Goal: Transaction & Acquisition: Purchase product/service

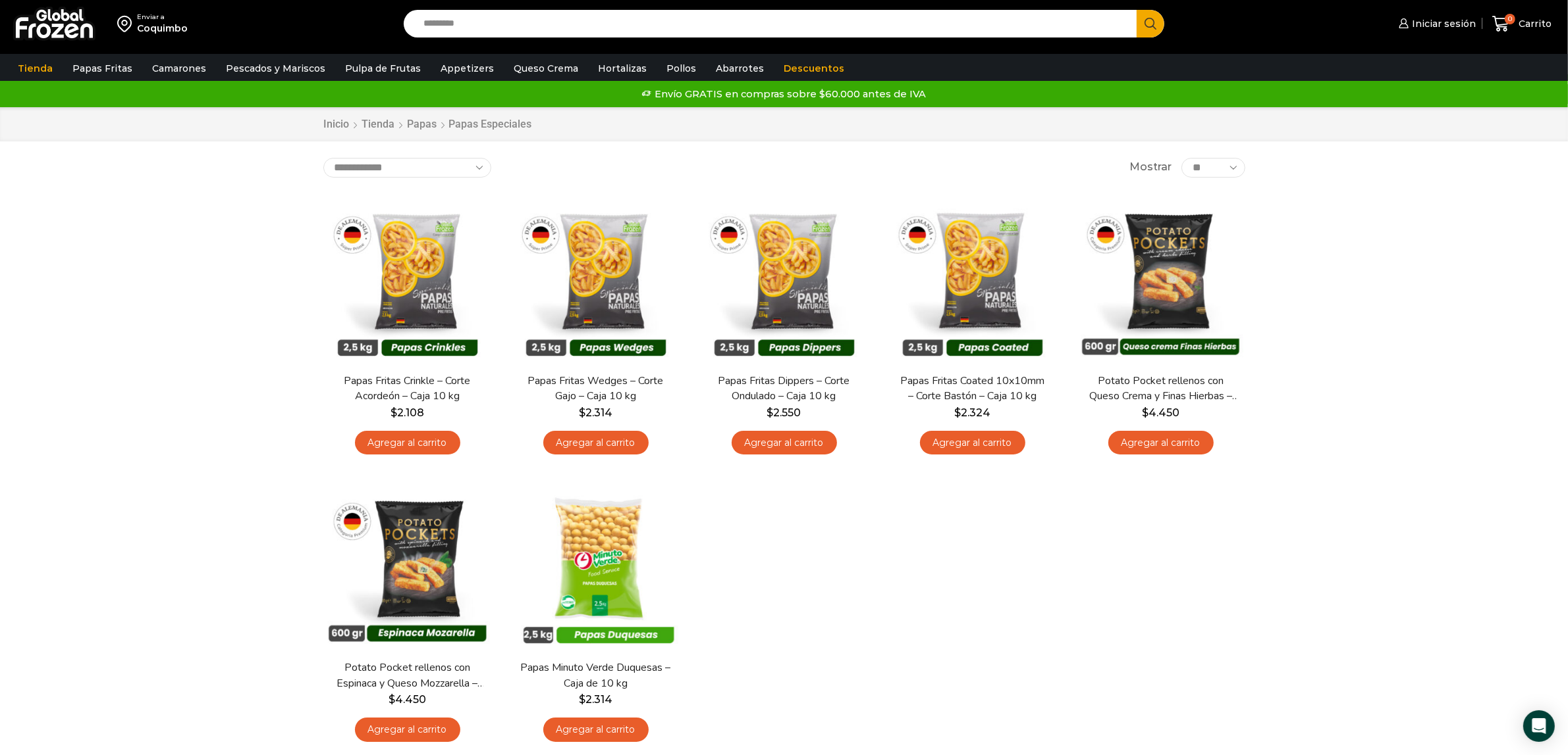
click at [547, 23] on input "Search input" at bounding box center [773, 24] width 714 height 27
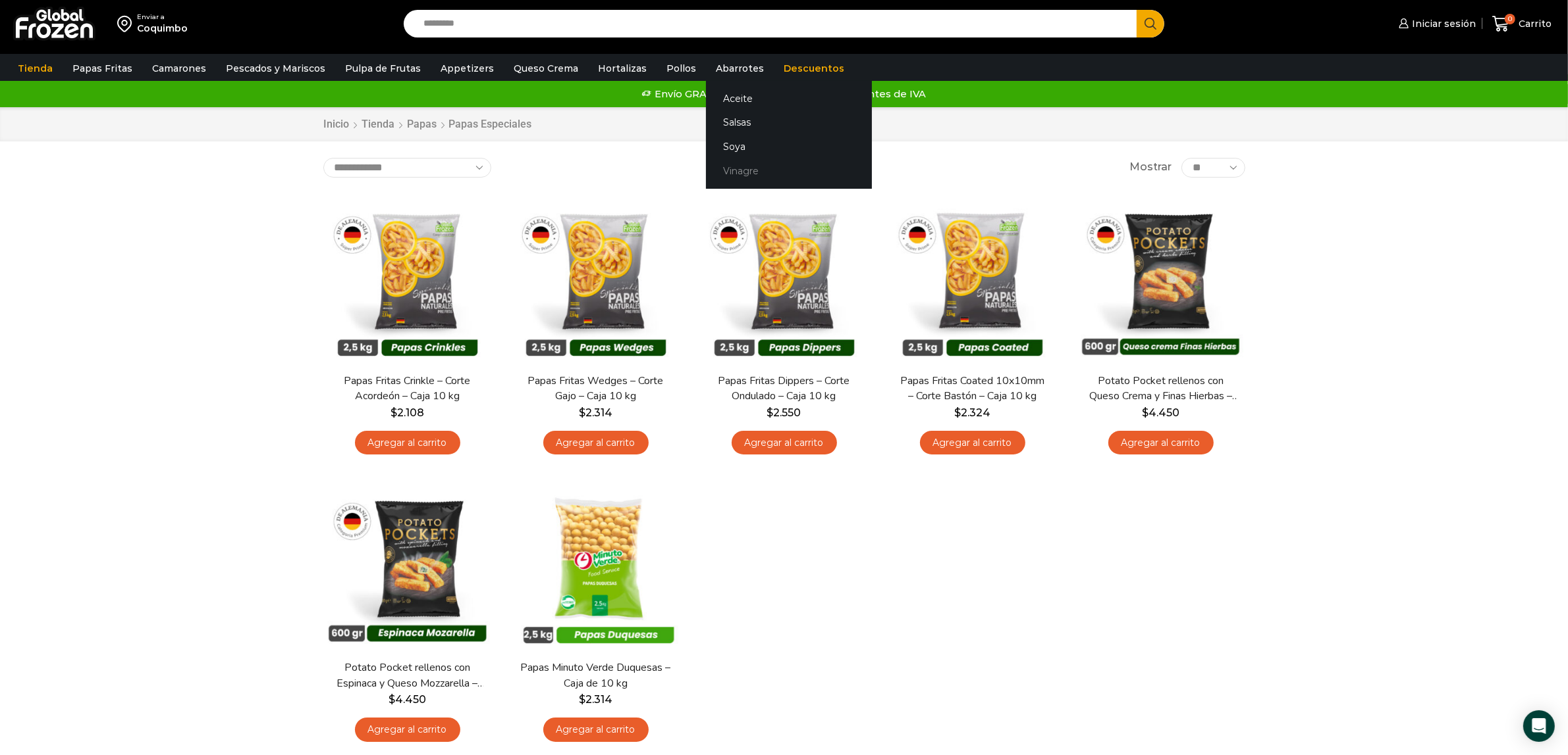
click at [741, 173] on link "Vinagre" at bounding box center [789, 171] width 166 height 25
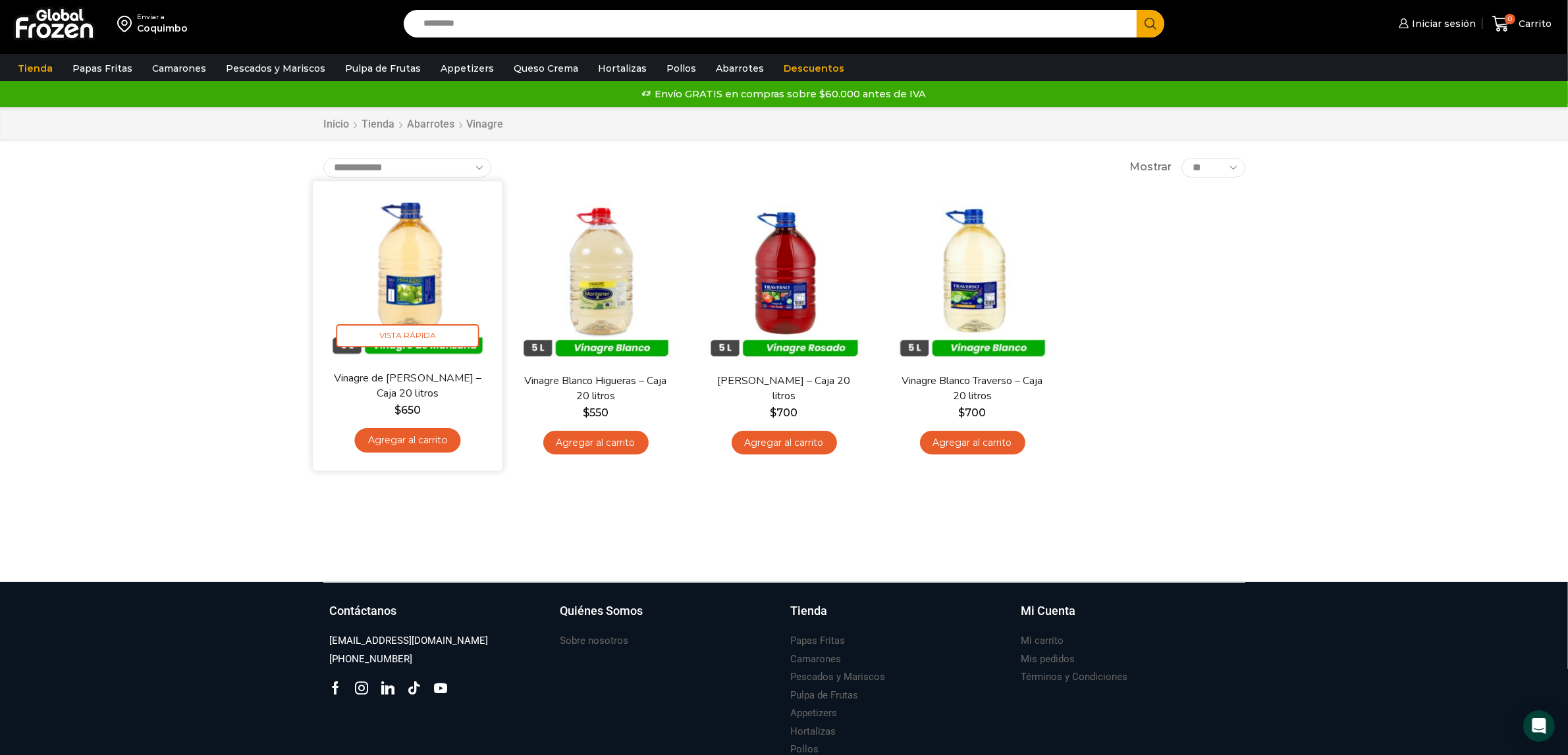
click at [413, 278] on img at bounding box center [407, 275] width 169 height 169
